Goal: Information Seeking & Learning: Learn about a topic

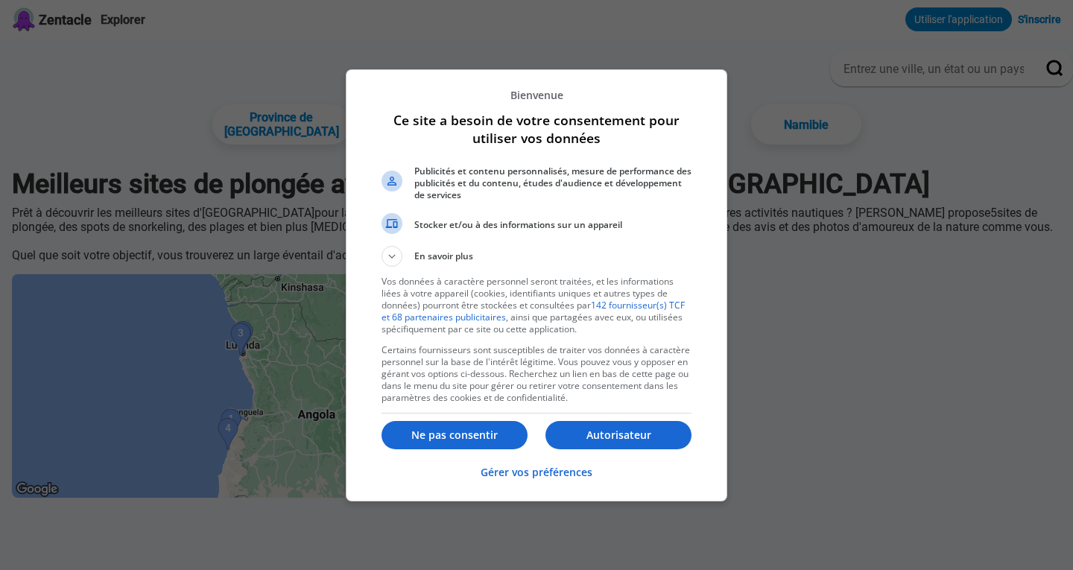
click at [605, 437] on font "Autorisateur" at bounding box center [618, 435] width 65 height 14
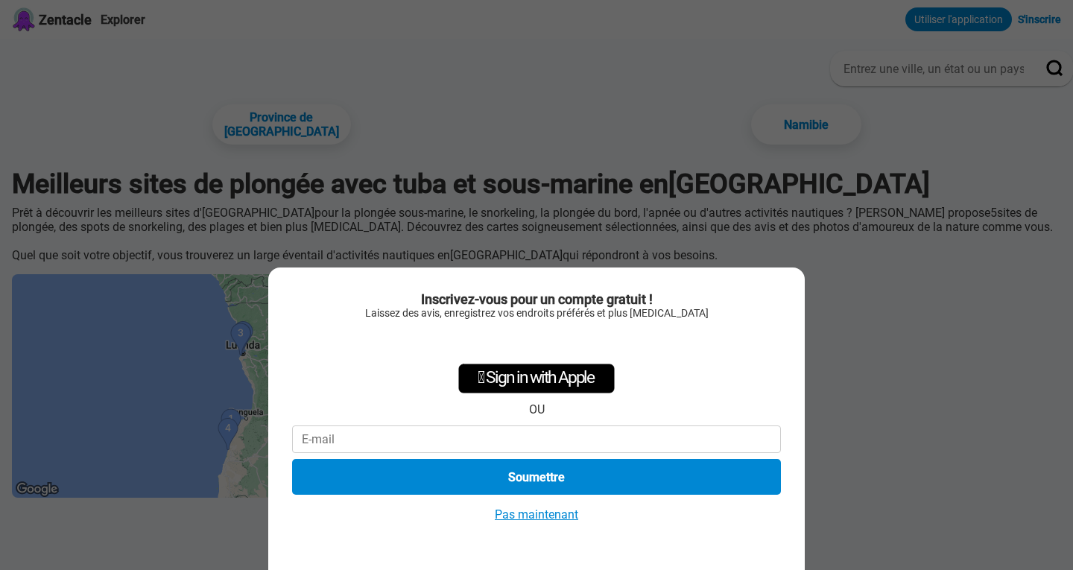
click at [534, 516] on font "Pas maintenant" at bounding box center [536, 514] width 83 height 14
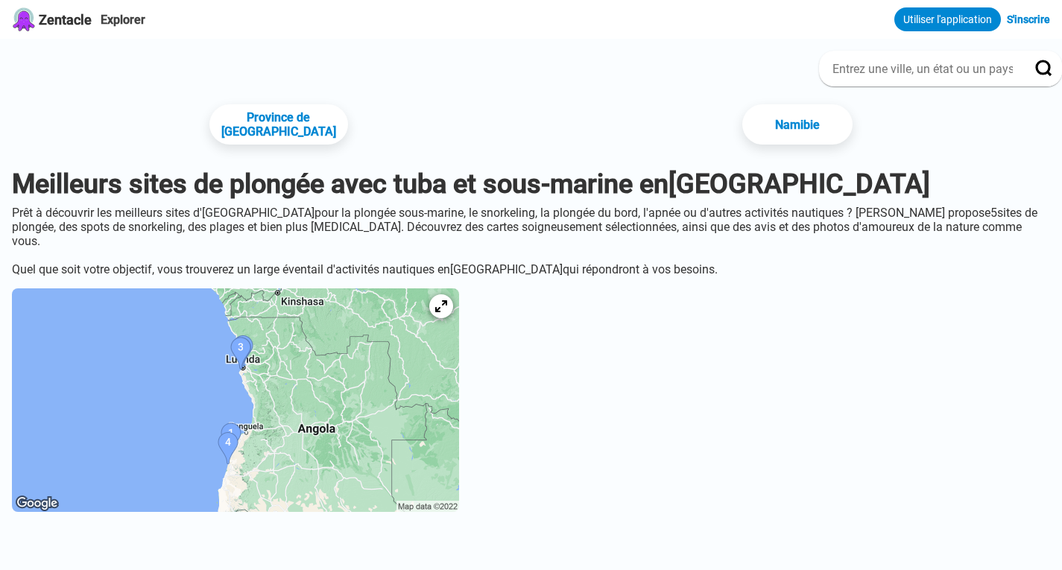
drag, startPoint x: 665, startPoint y: 247, endPoint x: 569, endPoint y: 239, distance: 97.2
drag, startPoint x: 424, startPoint y: 224, endPoint x: 406, endPoint y: 226, distance: 17.9
drag, startPoint x: 406, startPoint y: 226, endPoint x: 397, endPoint y: 226, distance: 8.9
drag, startPoint x: 397, startPoint y: 226, endPoint x: 268, endPoint y: 242, distance: 130.0
click at [270, 241] on font "sites de plongée, des spots de snorkeling, des plages et bien plus [MEDICAL_DAT…" at bounding box center [524, 227] width 1025 height 42
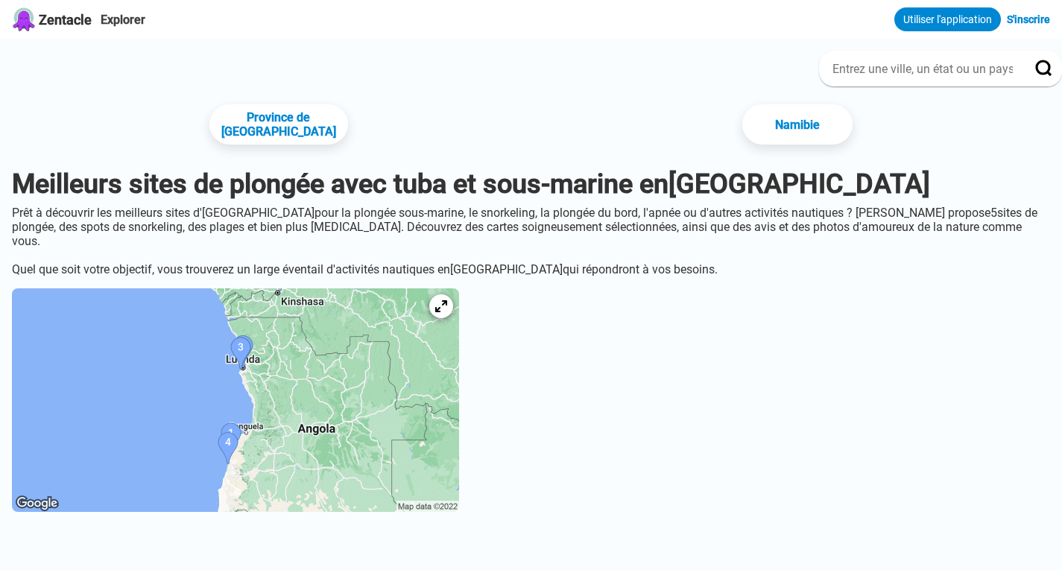
drag, startPoint x: 268, startPoint y: 242, endPoint x: 270, endPoint y: 264, distance: 21.7
click at [268, 242] on font "sites de plongée, des spots de snorkeling, des plages et bien plus [MEDICAL_DAT…" at bounding box center [524, 227] width 1025 height 42
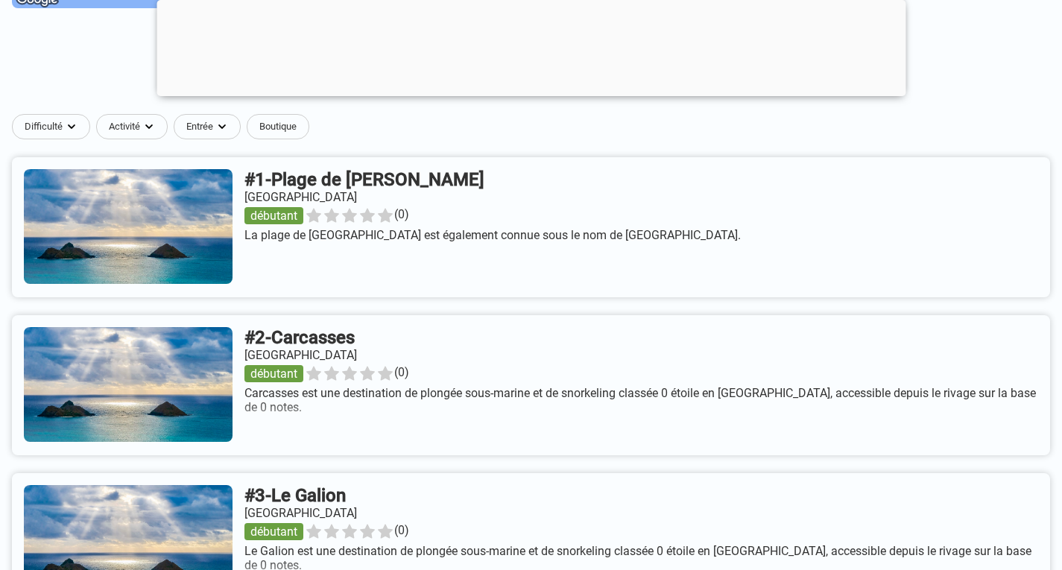
scroll to position [522, 0]
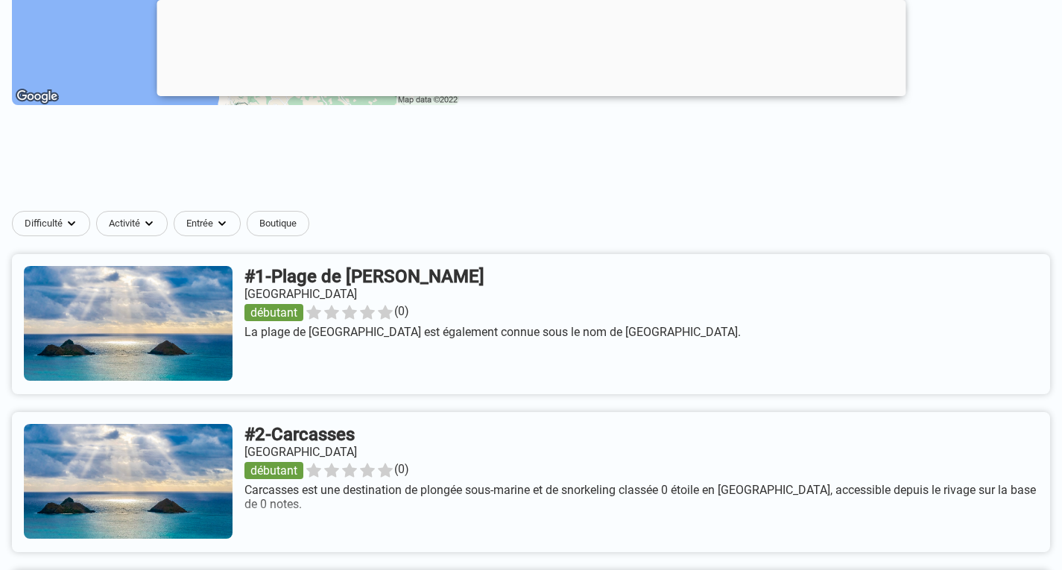
click at [247, 320] on link at bounding box center [531, 324] width 1038 height 140
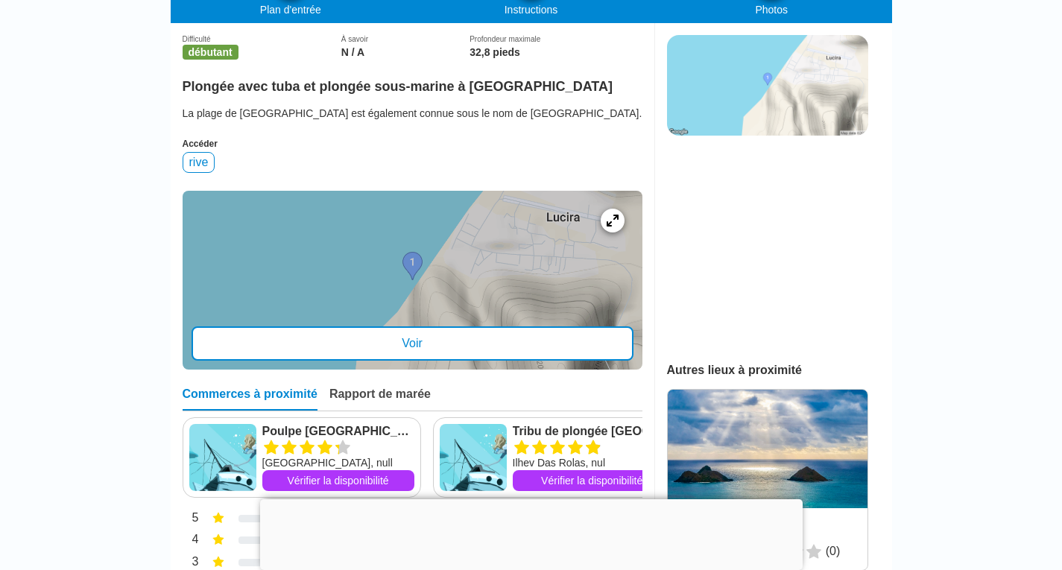
scroll to position [447, 0]
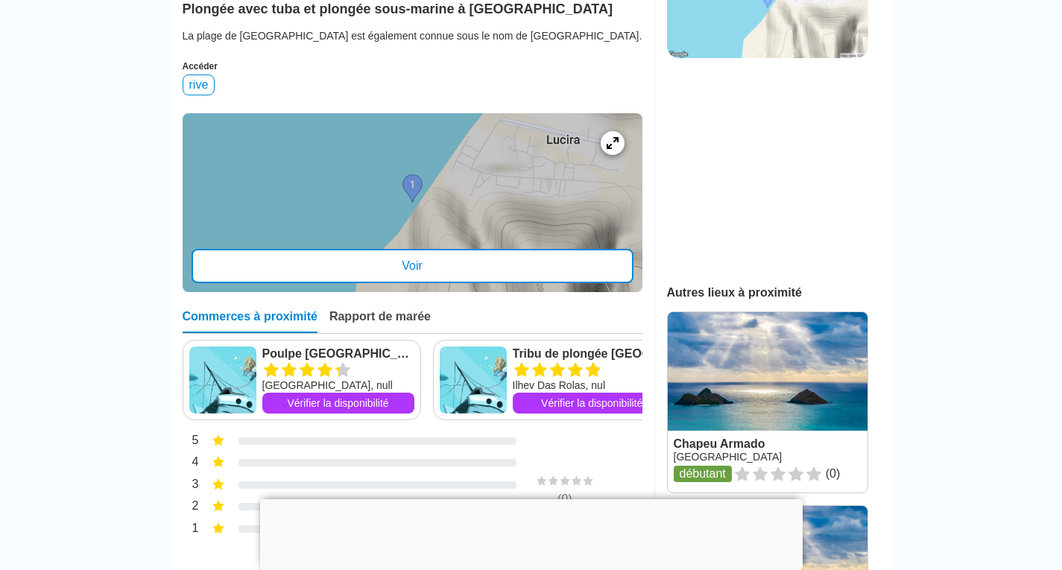
click at [495, 283] on div "Voir" at bounding box center [413, 266] width 442 height 34
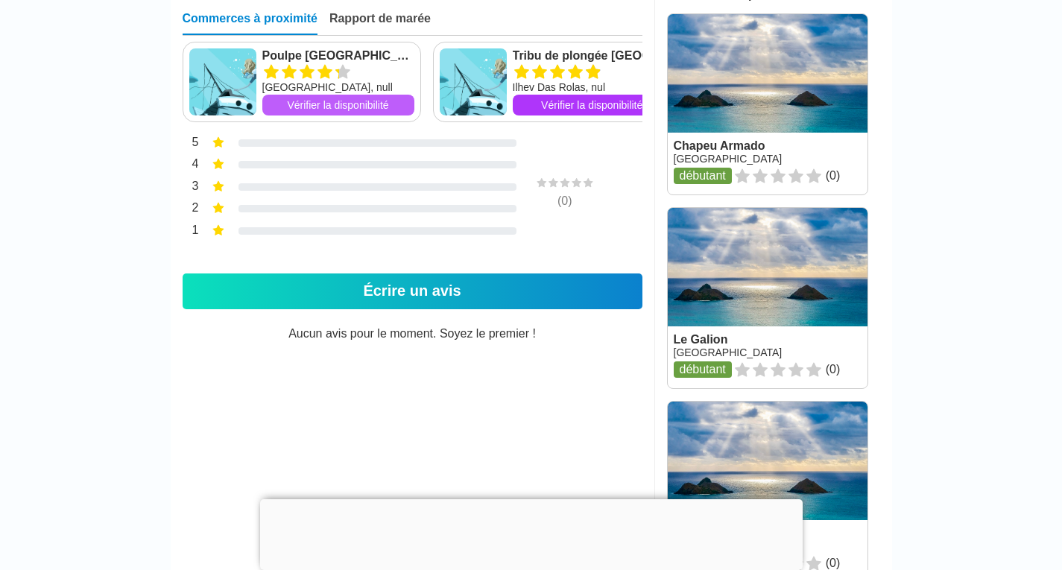
scroll to position [671, 0]
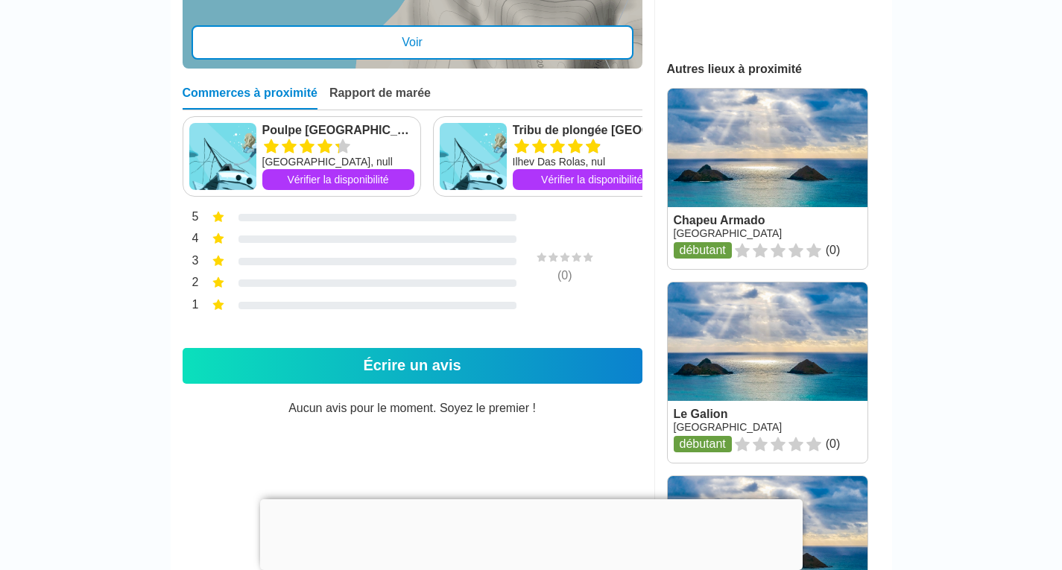
drag, startPoint x: 507, startPoint y: 203, endPoint x: 435, endPoint y: 209, distance: 71.7
click at [435, 197] on div "Tribu de plongée Sao Tomé Ilhev Das Rolas, nul Vérifier la disponibilité" at bounding box center [555, 156] width 245 height 80
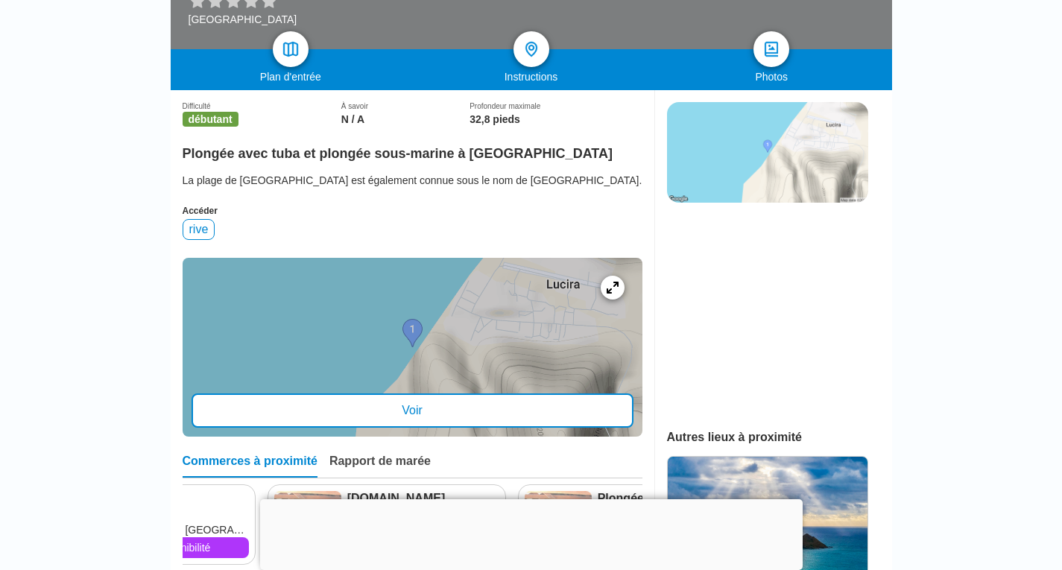
scroll to position [447, 0]
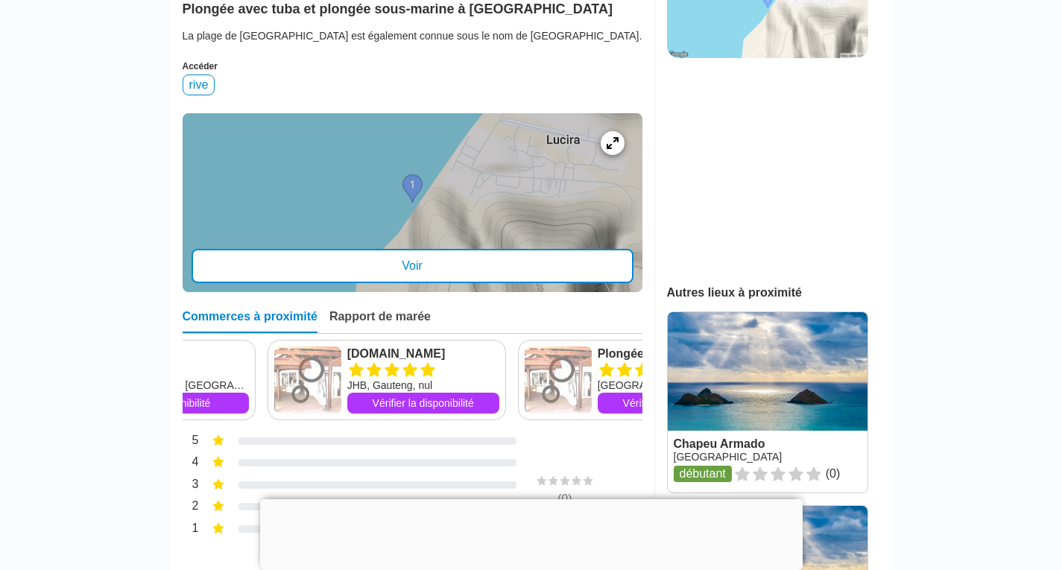
click at [506, 265] on div at bounding box center [413, 202] width 460 height 179
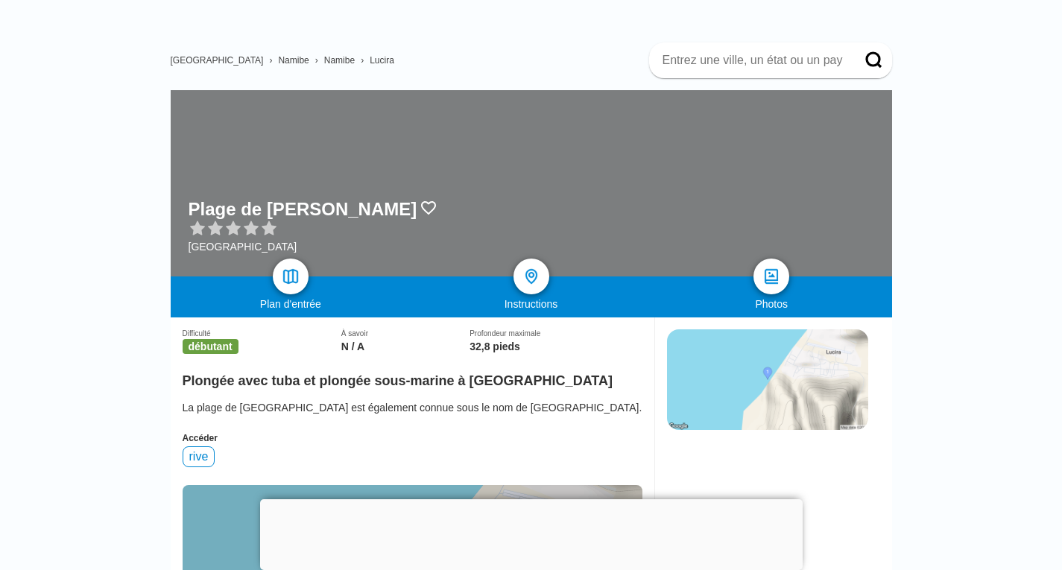
scroll to position [75, 0]
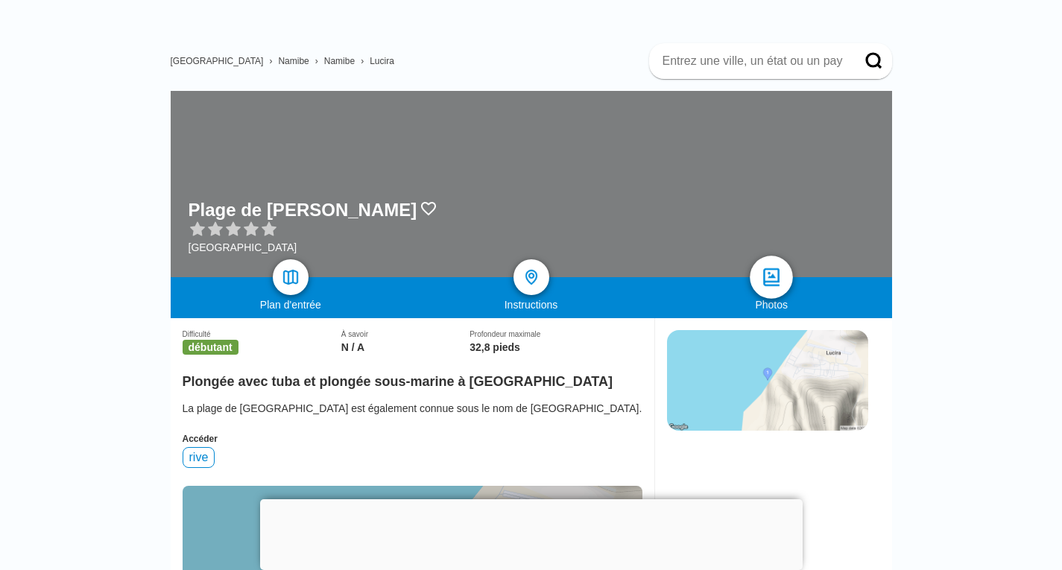
click at [778, 285] on img at bounding box center [772, 278] width 22 height 22
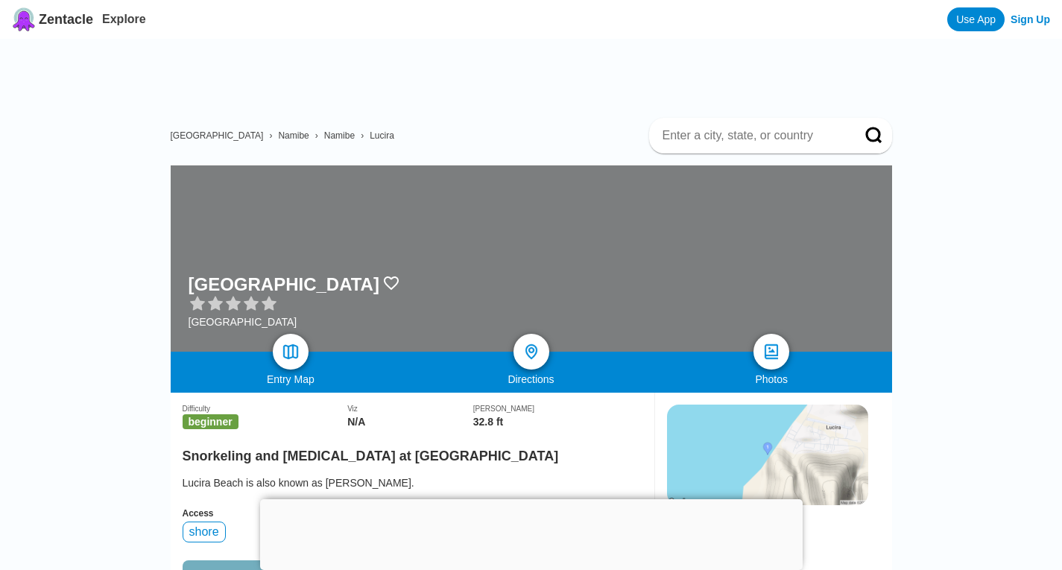
scroll to position [75, 0]
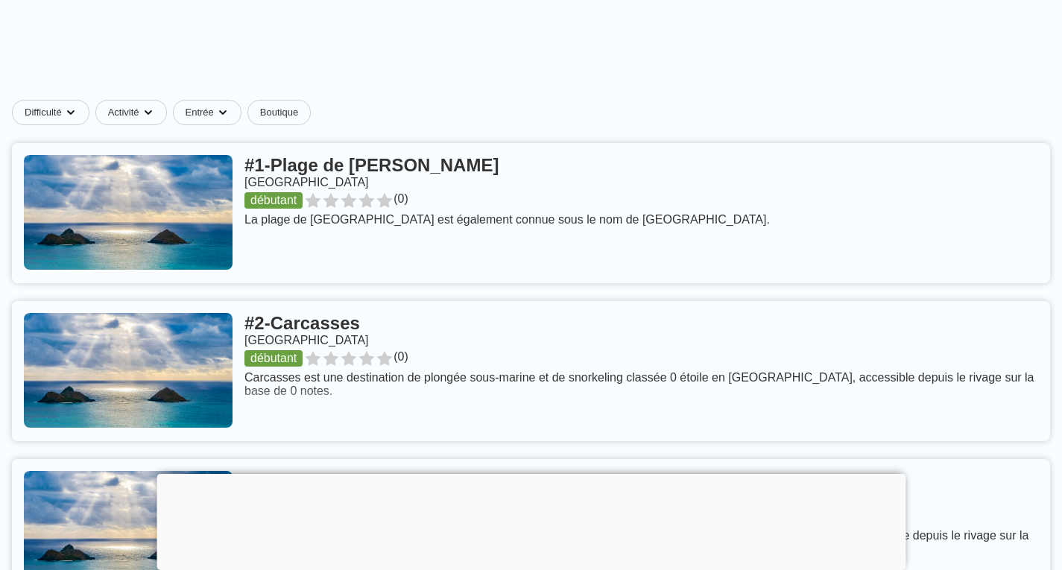
scroll to position [596, 0]
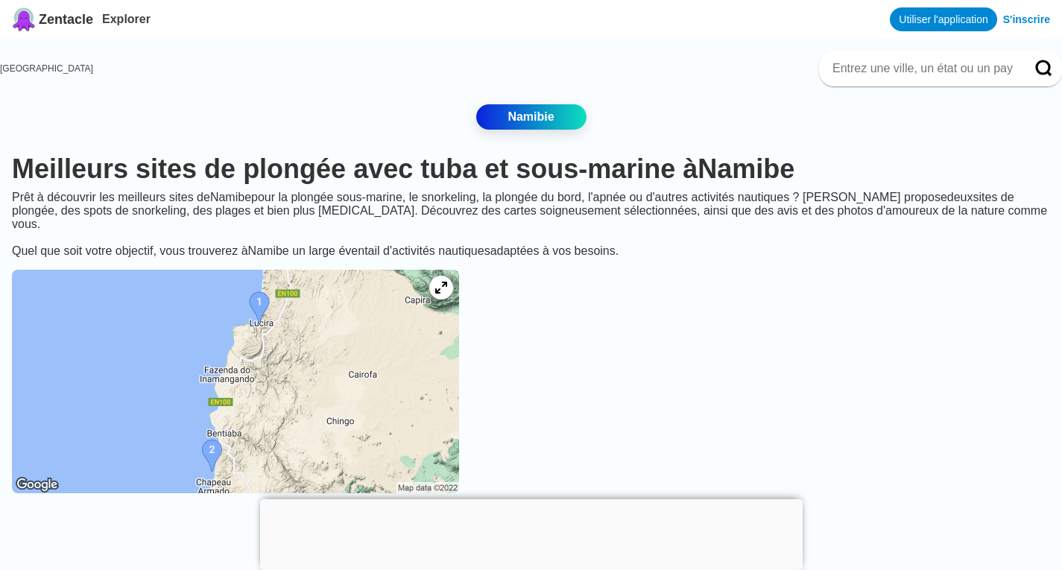
scroll to position [75, 0]
